Goal: Check status: Check status

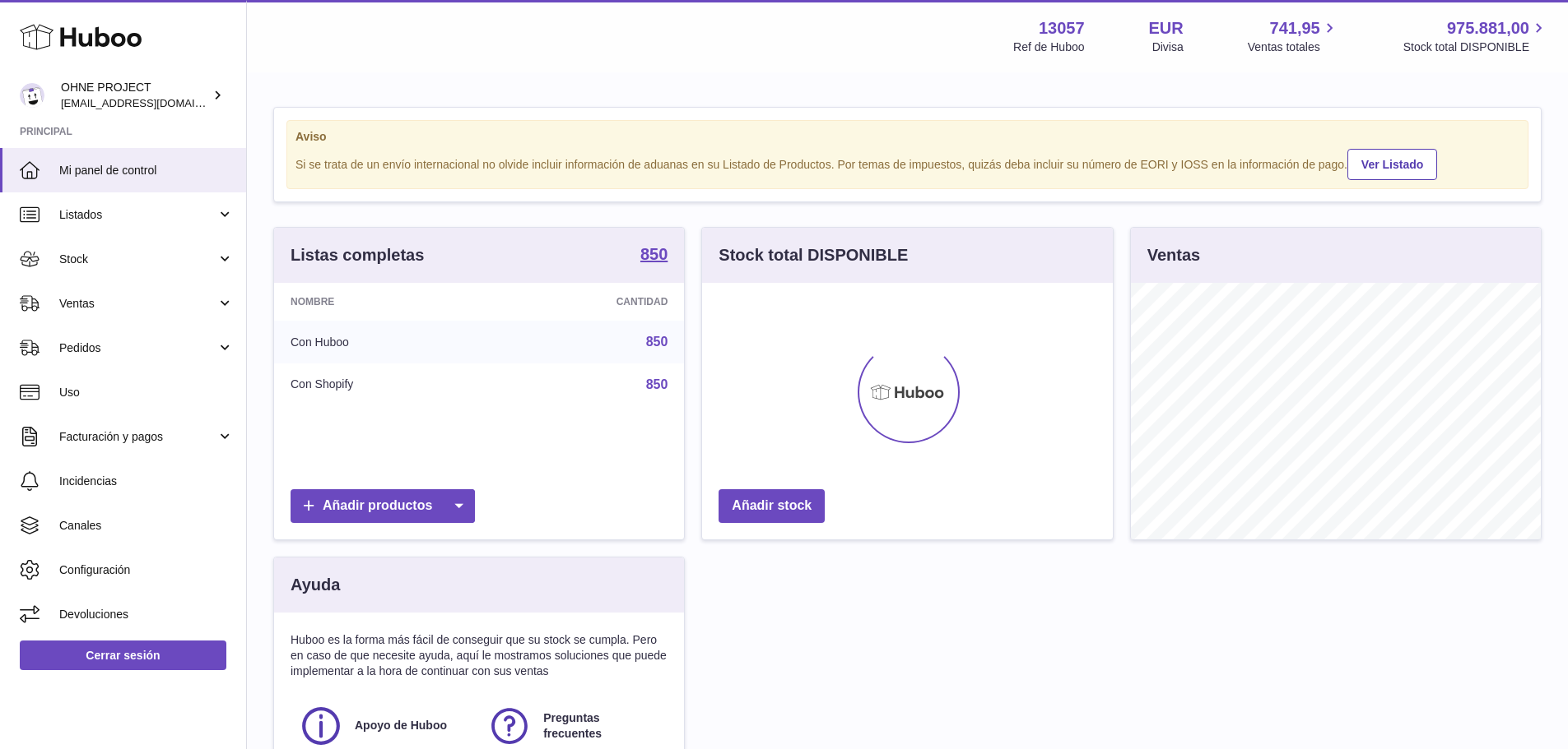
scroll to position [256, 411]
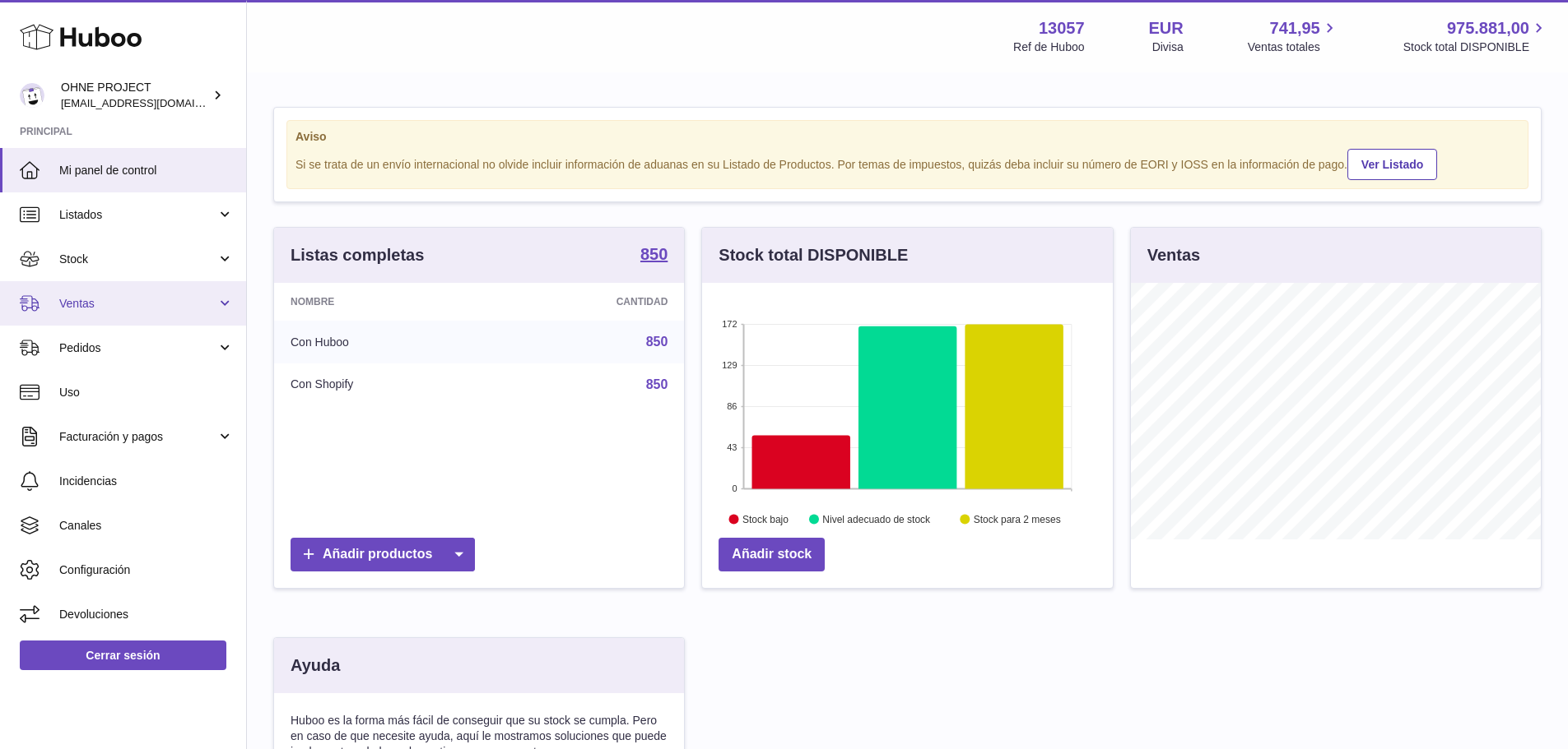
click at [105, 302] on span "Ventas" at bounding box center [137, 304] width 157 height 15
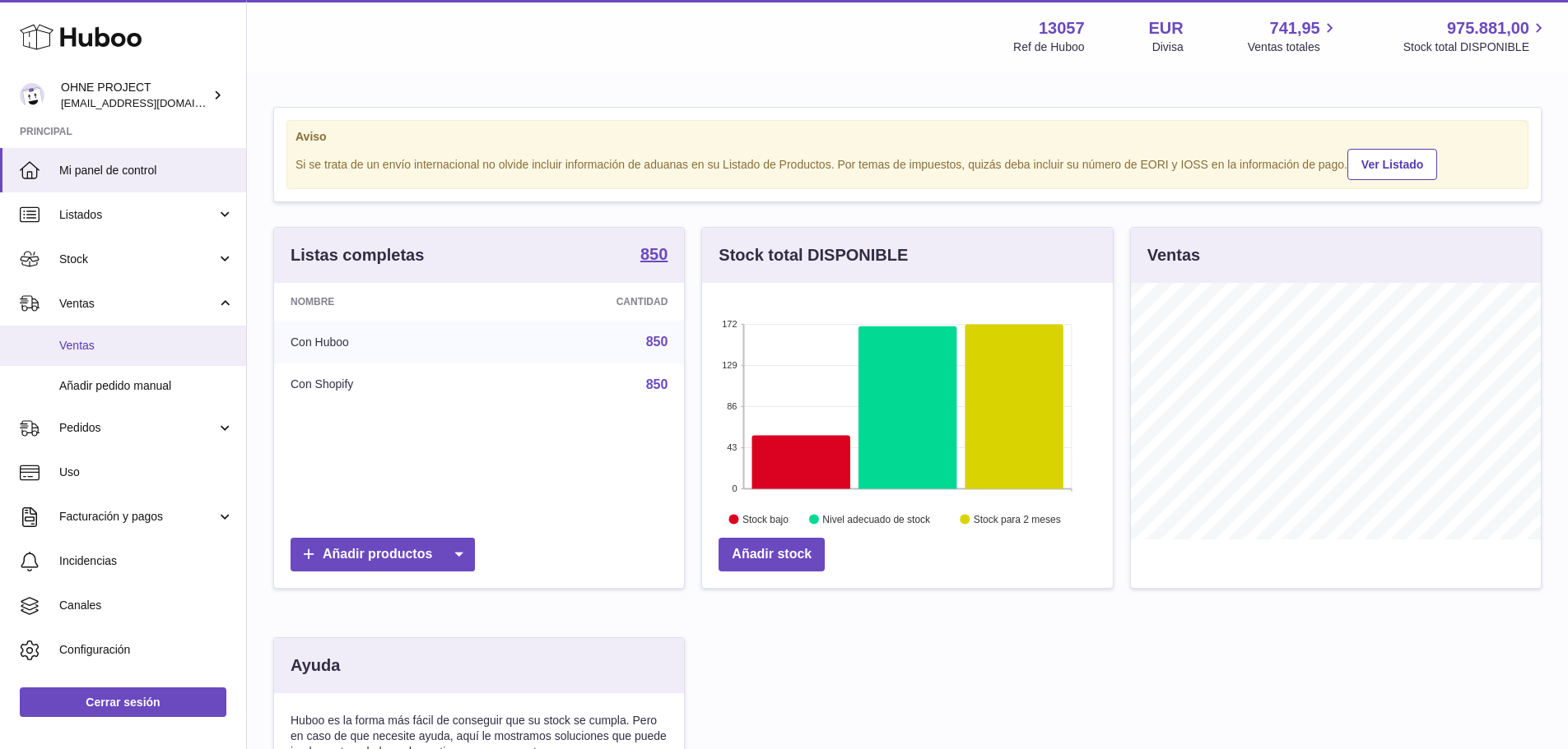
click at [99, 338] on span "Ventas" at bounding box center [146, 345] width 175 height 15
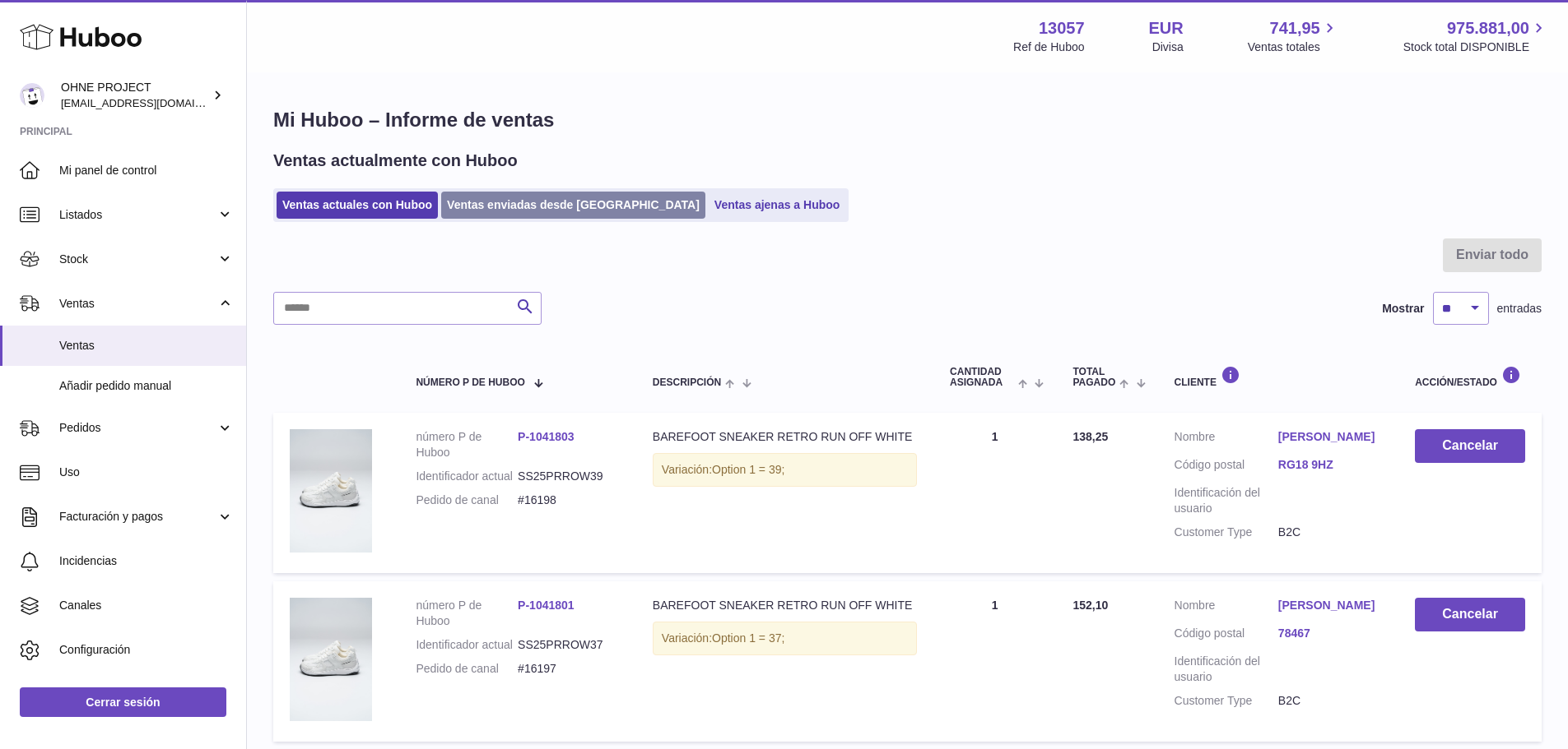
click at [549, 203] on link "Ventas enviadas desde [GEOGRAPHIC_DATA]" at bounding box center [573, 205] width 264 height 27
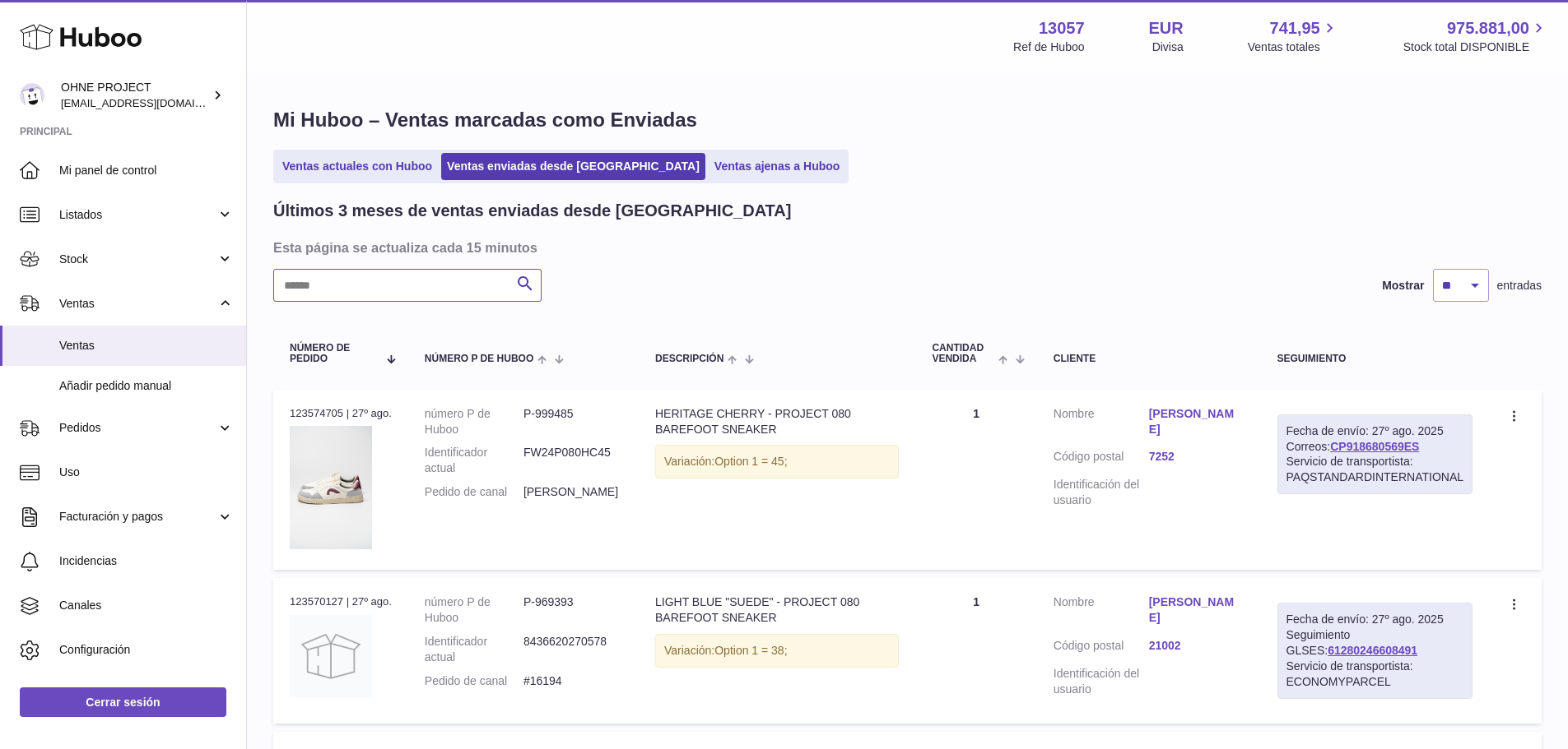
click at [456, 276] on input "text" at bounding box center [407, 285] width 268 height 33
paste input "*****"
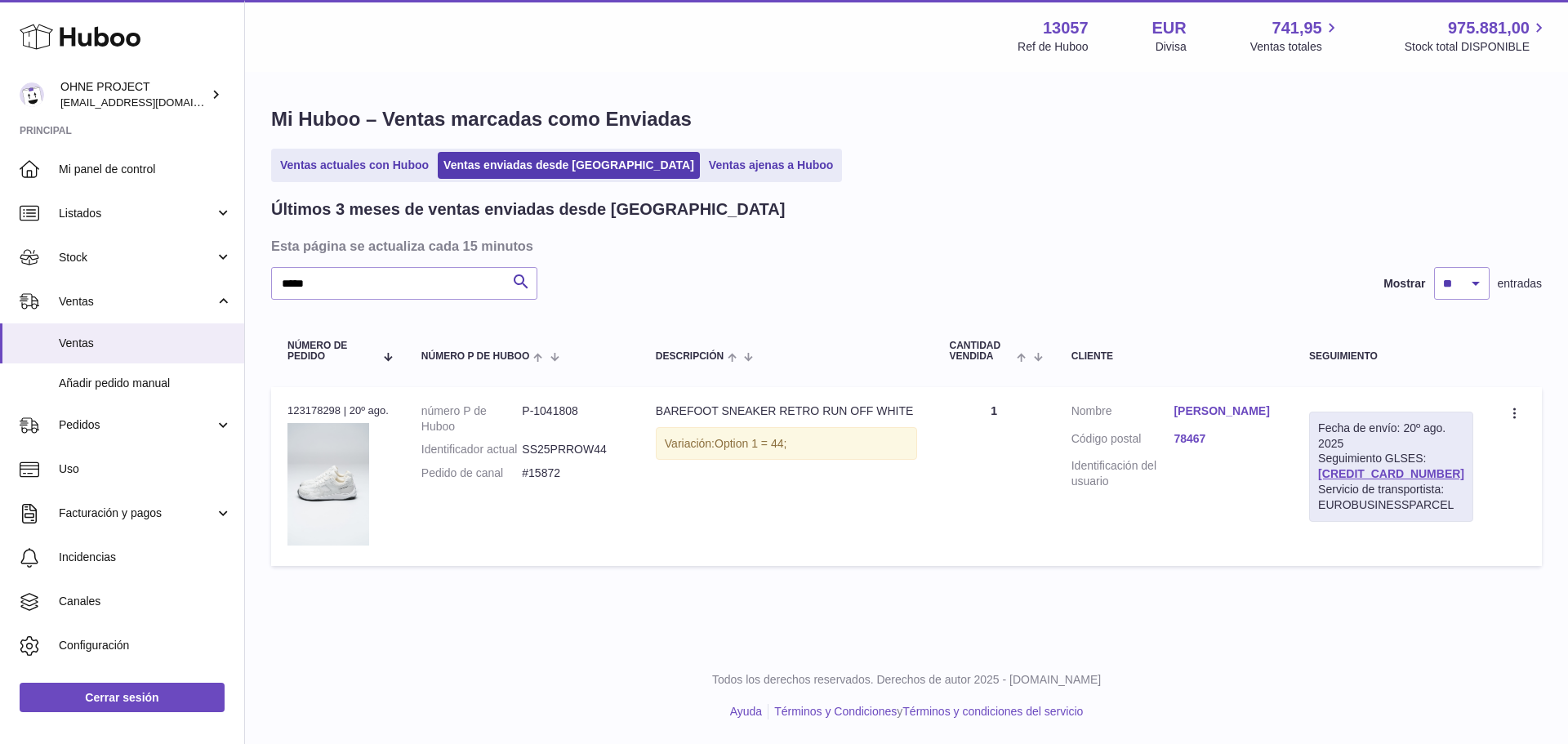
click at [1229, 412] on link "Markus Fritsch" at bounding box center [1225, 411] width 103 height 15
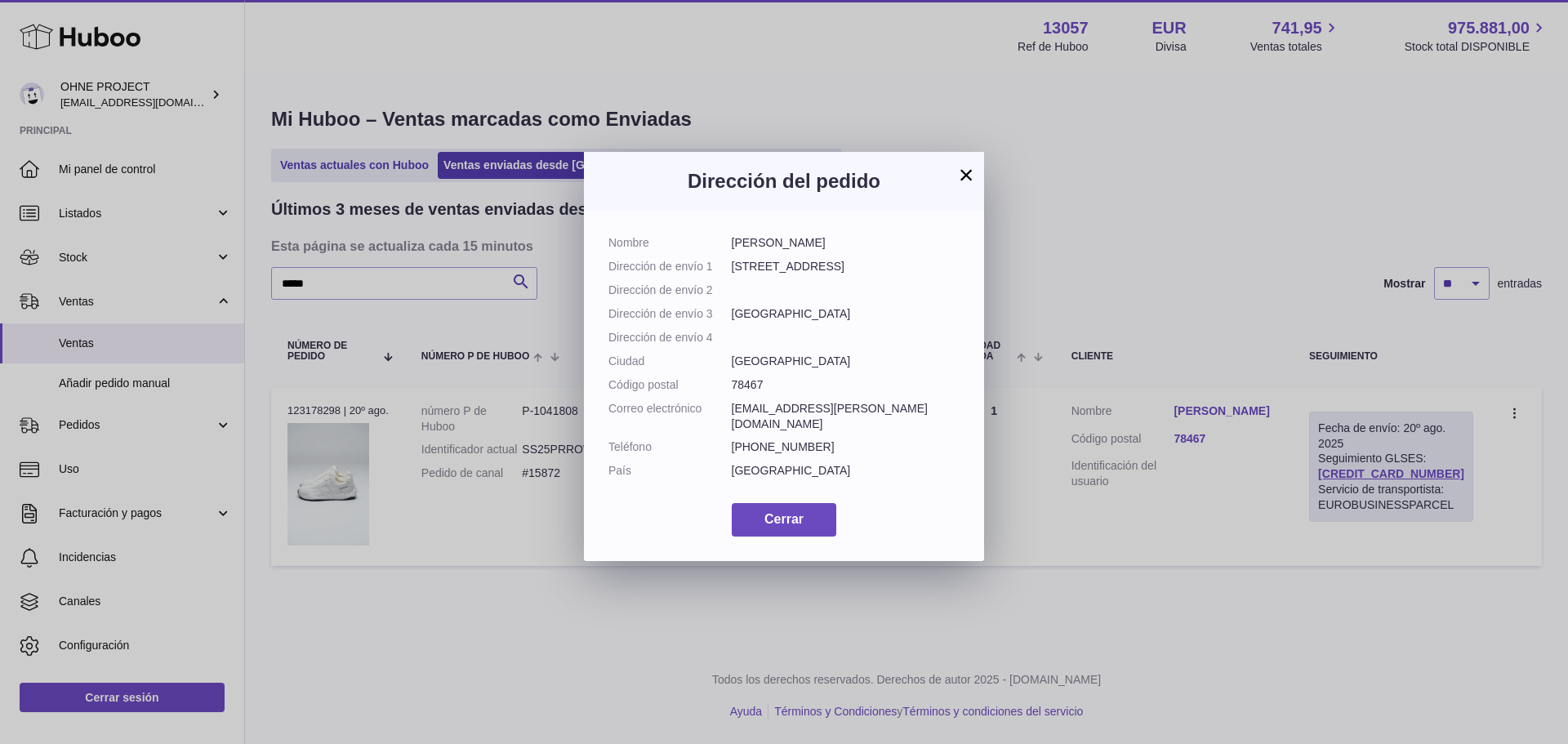
click at [966, 167] on button "×" at bounding box center [967, 175] width 20 height 20
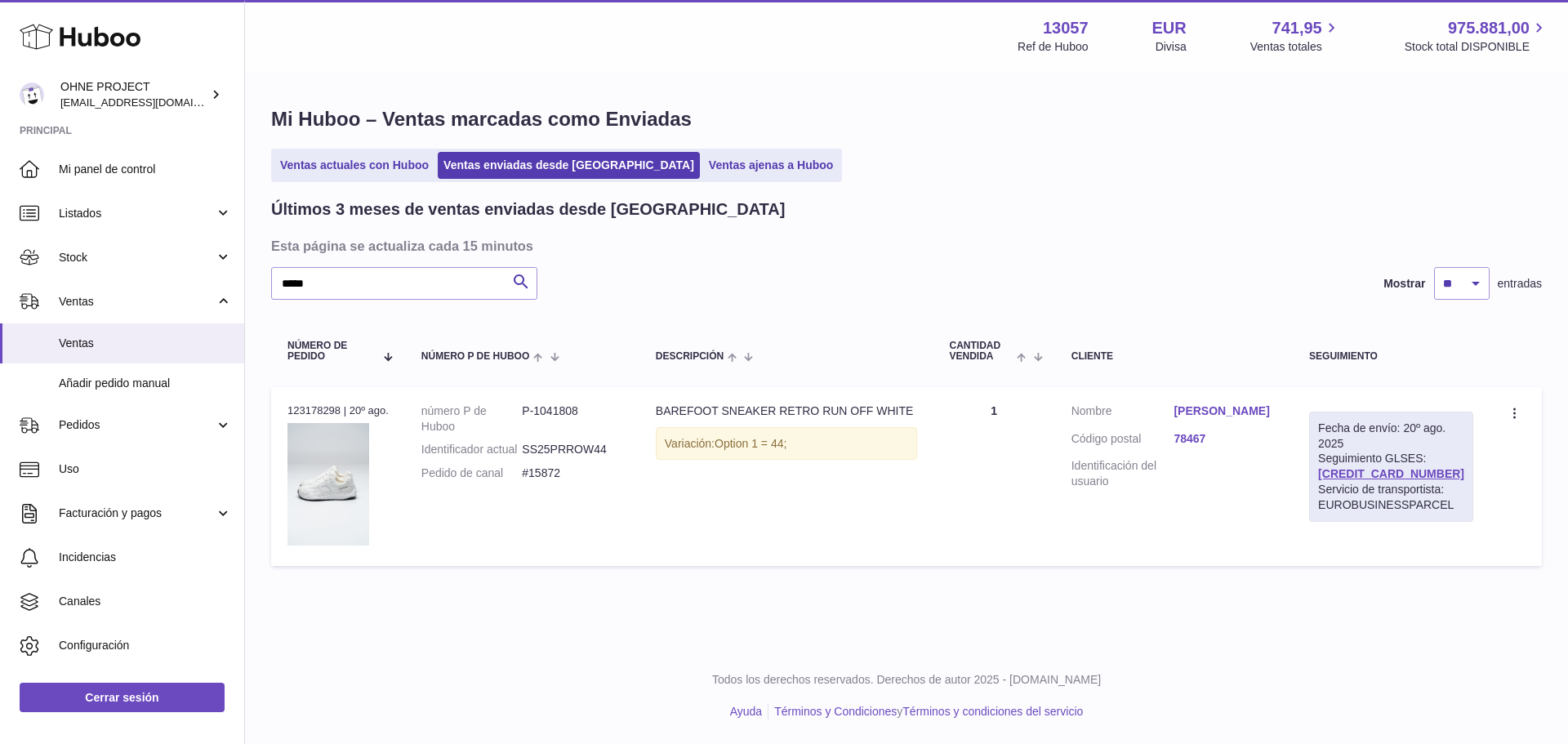
drag, startPoint x: 1438, startPoint y: 475, endPoint x: 1337, endPoint y: 480, distance: 101.1
click at [1337, 480] on div "Fecha de envío: 20º ago. 2025 Seguimiento GLSES: 61280245581842 Servicio de tra…" at bounding box center [1391, 467] width 164 height 110
copy link "61280245581842"
drag, startPoint x: 338, startPoint y: 280, endPoint x: 217, endPoint y: 288, distance: 121.3
click at [217, 288] on div "Huboo OHNE PROJECT internalAdmin-13057@internal.huboo.com Principal Mi panel de…" at bounding box center [784, 372] width 1568 height 744
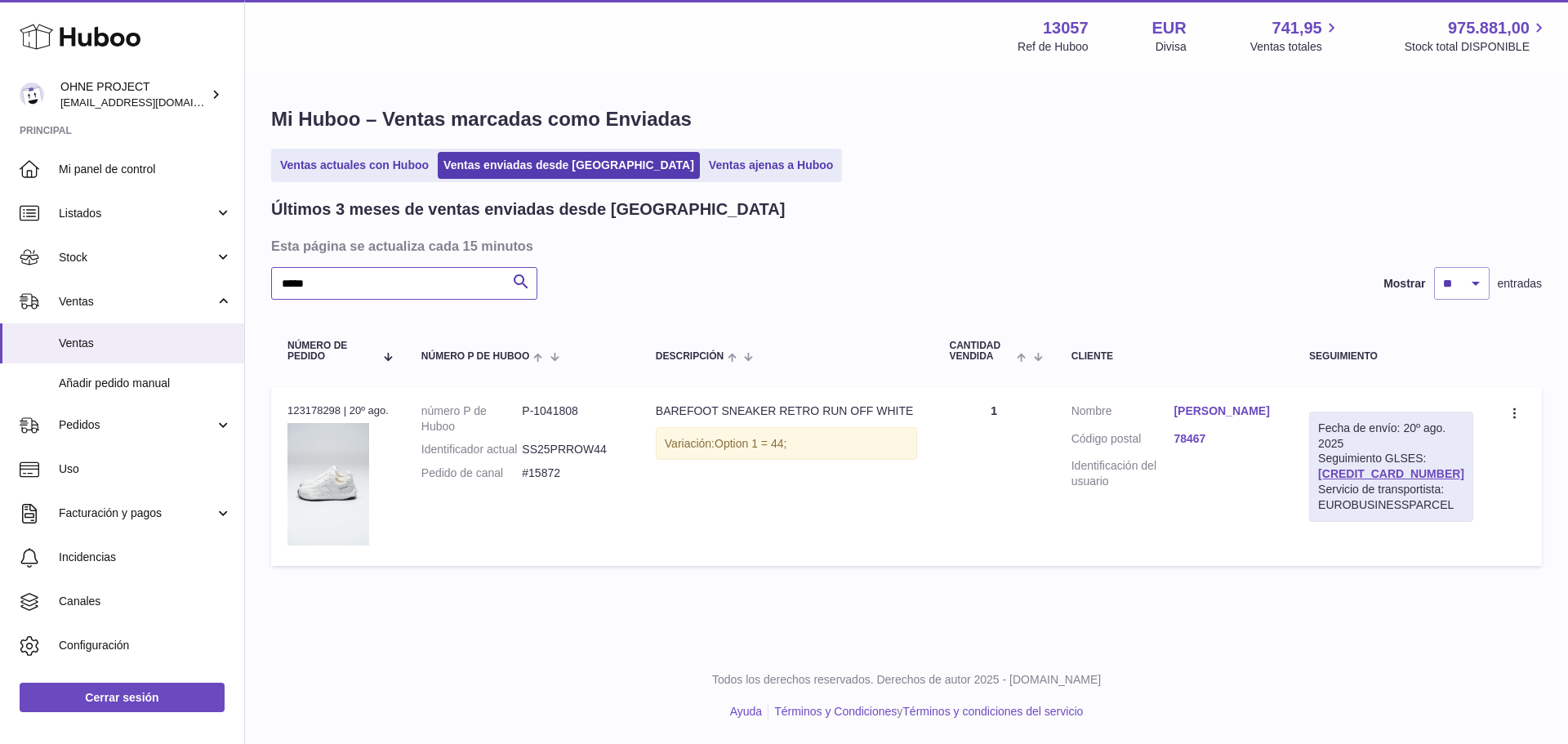
paste input "text"
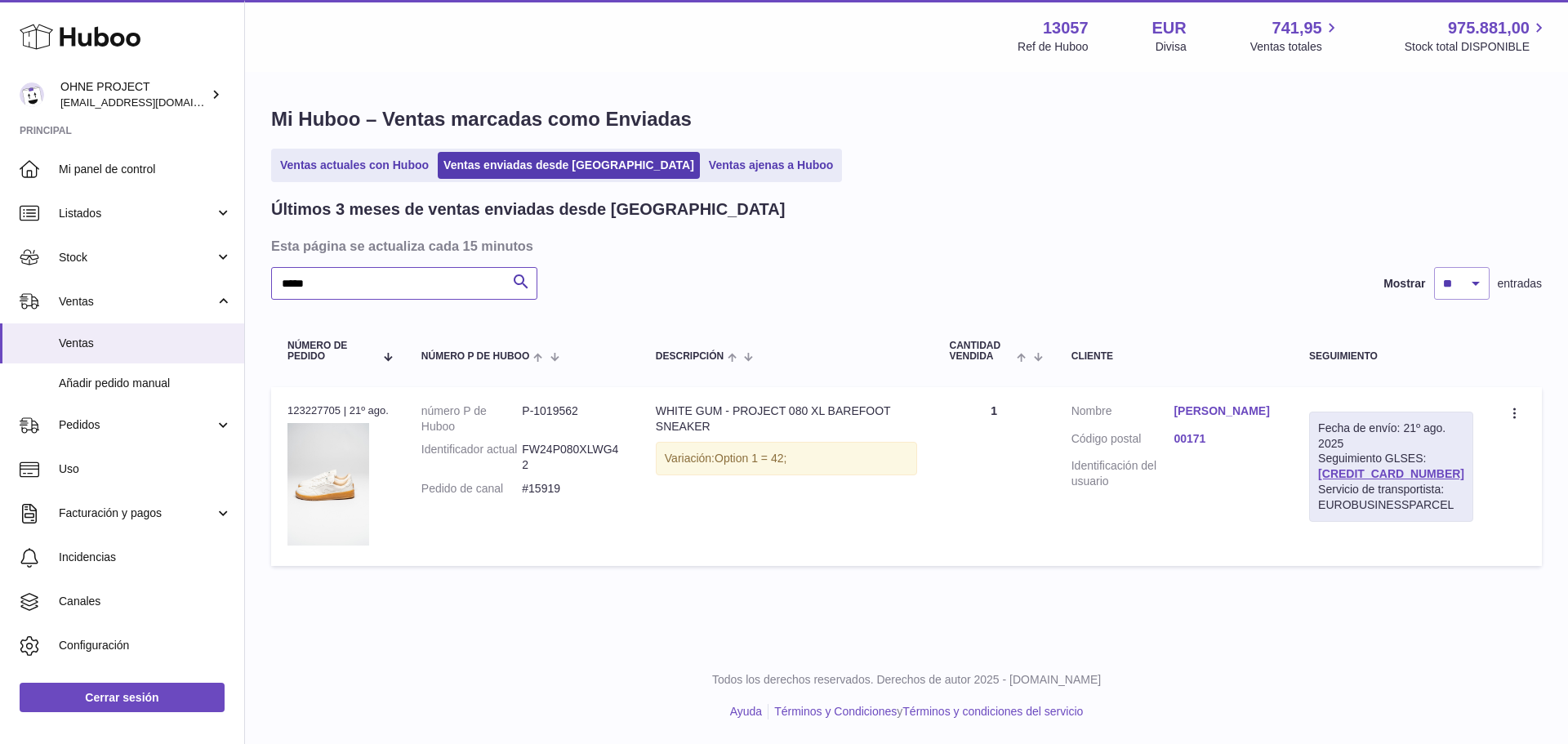
type input "*****"
click at [1238, 408] on link "davide zanetti" at bounding box center [1225, 411] width 103 height 15
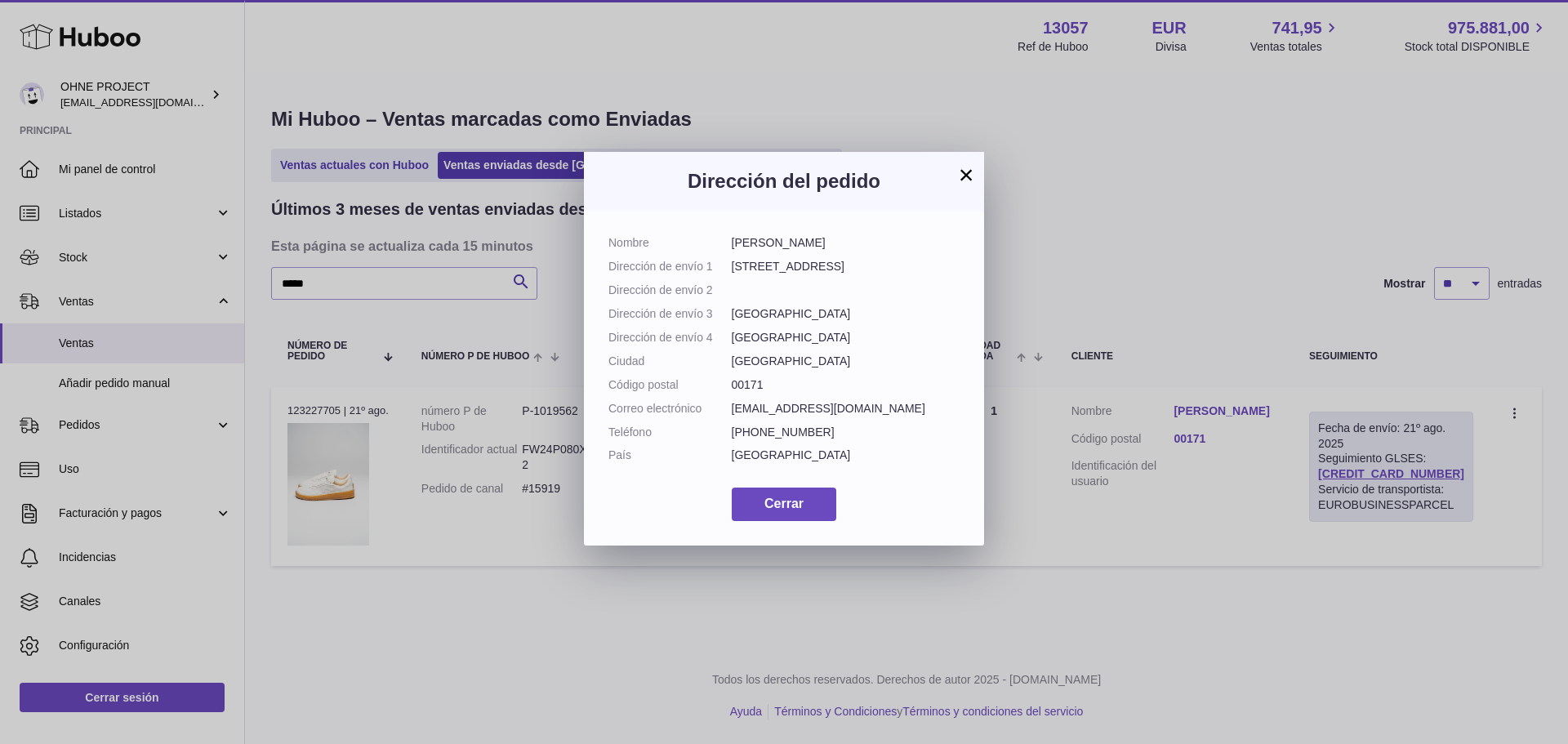
click at [969, 171] on button "×" at bounding box center [967, 175] width 20 height 20
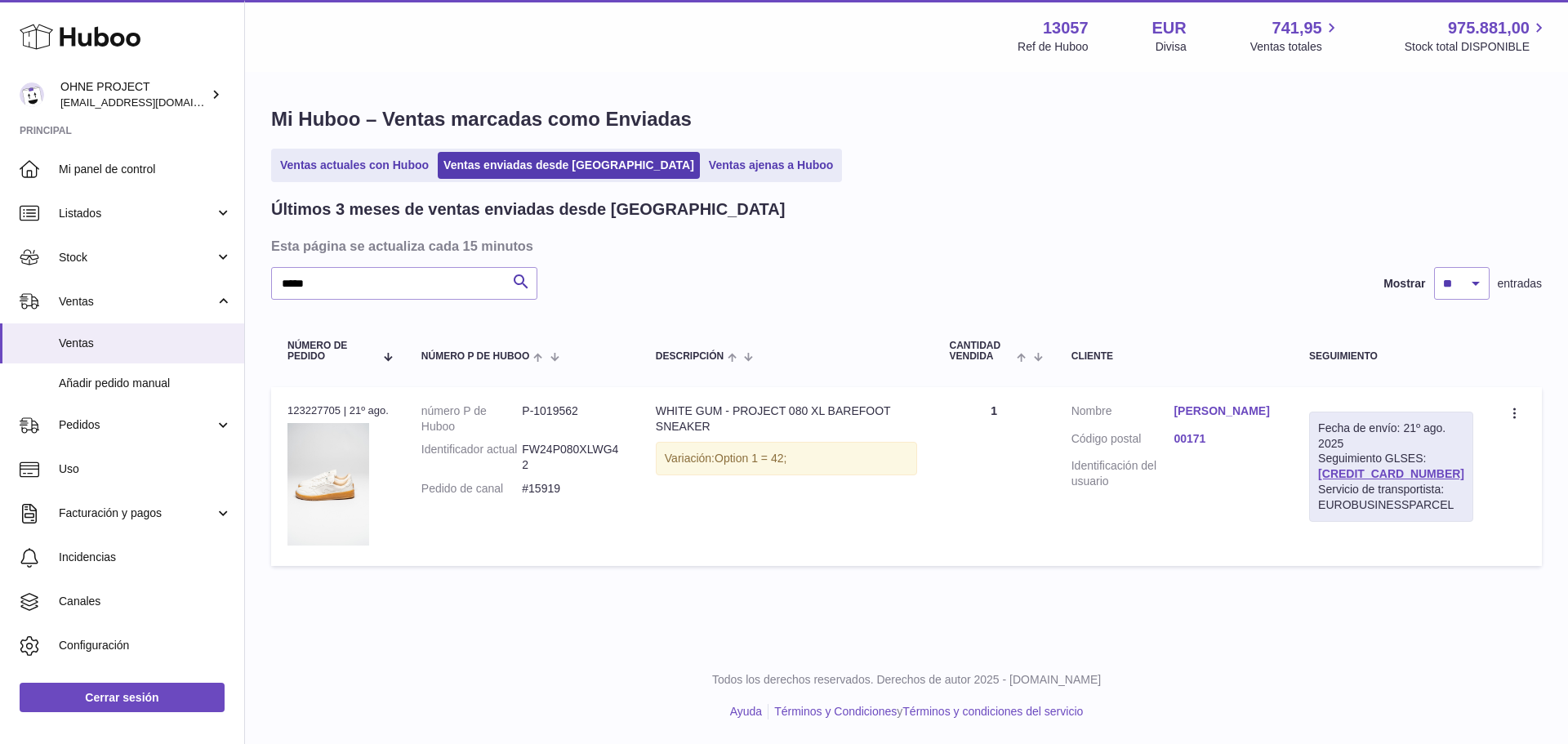
drag, startPoint x: 1437, startPoint y: 473, endPoint x: 1310, endPoint y: 467, distance: 127.1
click at [1329, 476] on div "Fecha de envío: 21º ago. 2025 Seguimiento GLSES: 61280245704048 Servicio de tra…" at bounding box center [1391, 467] width 164 height 110
copy link "61280245704048"
